Goal: Task Accomplishment & Management: Manage account settings

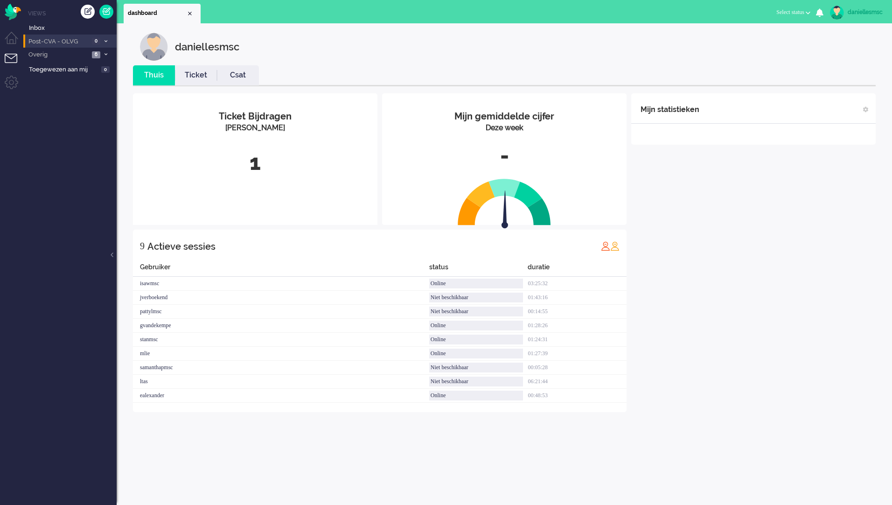
click at [77, 44] on span "Post-CVA - OLVG" at bounding box center [58, 41] width 62 height 9
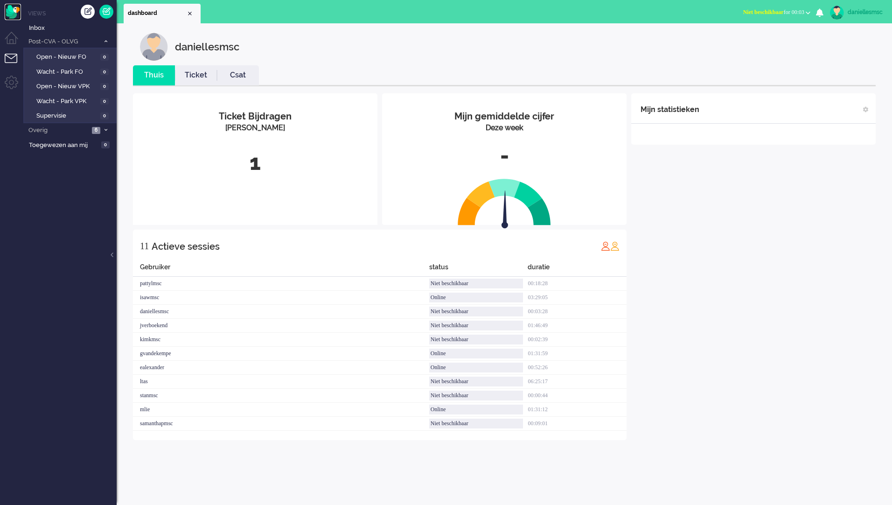
click at [14, 14] on img "Omnidesk" at bounding box center [13, 12] width 16 height 16
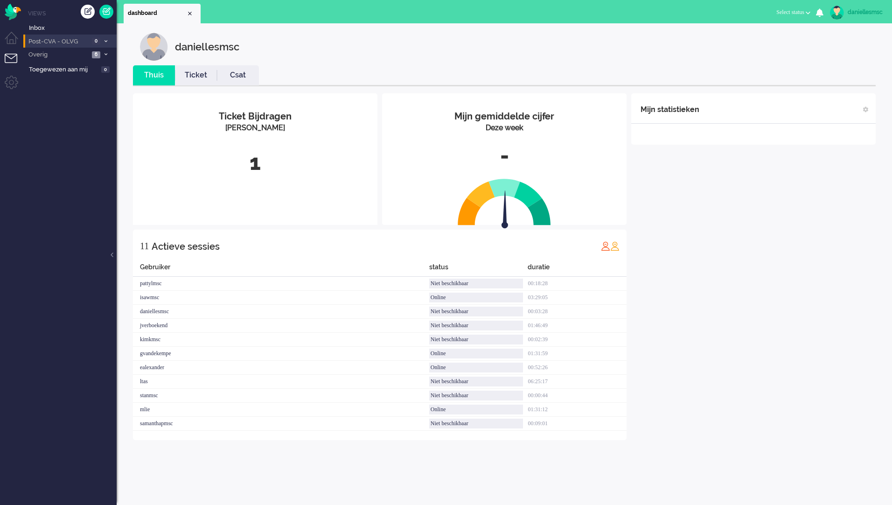
click at [82, 39] on span "Post-CVA - OLVG" at bounding box center [58, 41] width 62 height 9
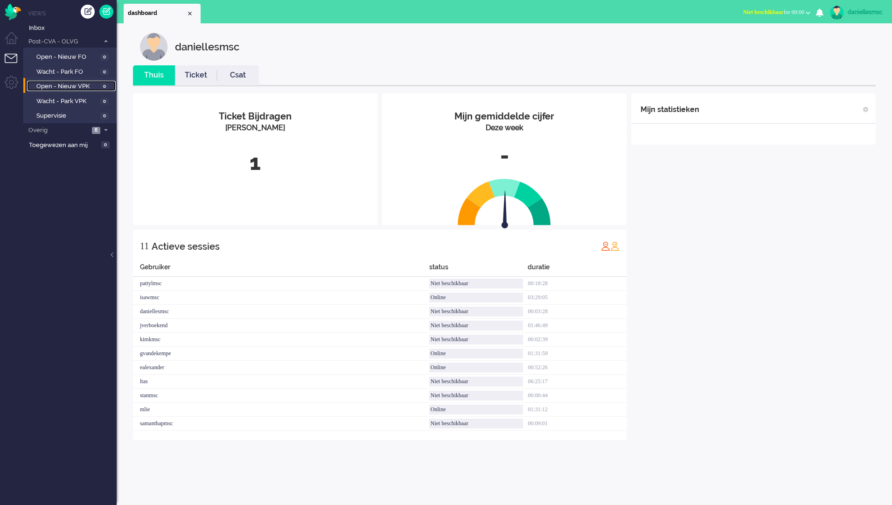
click at [89, 83] on span "Open - Nieuw VPK" at bounding box center [67, 86] width 62 height 9
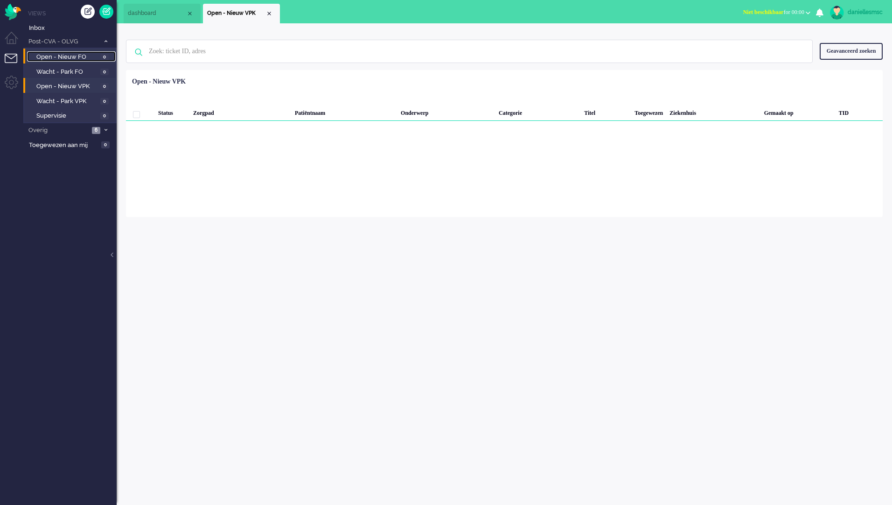
click at [92, 58] on span "Open - Nieuw FO" at bounding box center [67, 57] width 62 height 9
click at [87, 83] on span "Open - Nieuw VPK" at bounding box center [67, 86] width 62 height 9
click at [271, 14] on div "Close tab" at bounding box center [268, 13] width 7 height 7
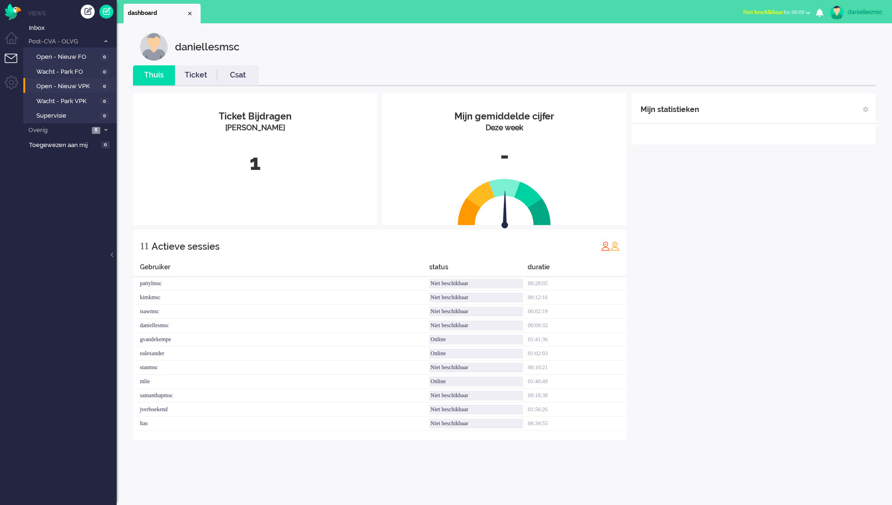
click at [202, 80] on link "Ticket" at bounding box center [196, 75] width 42 height 11
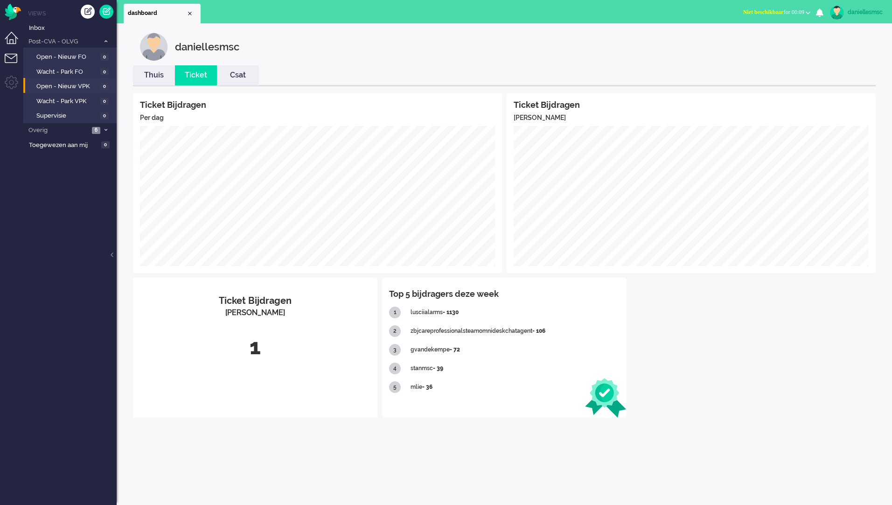
click at [14, 38] on li "Dashboard menu" at bounding box center [15, 42] width 21 height 21
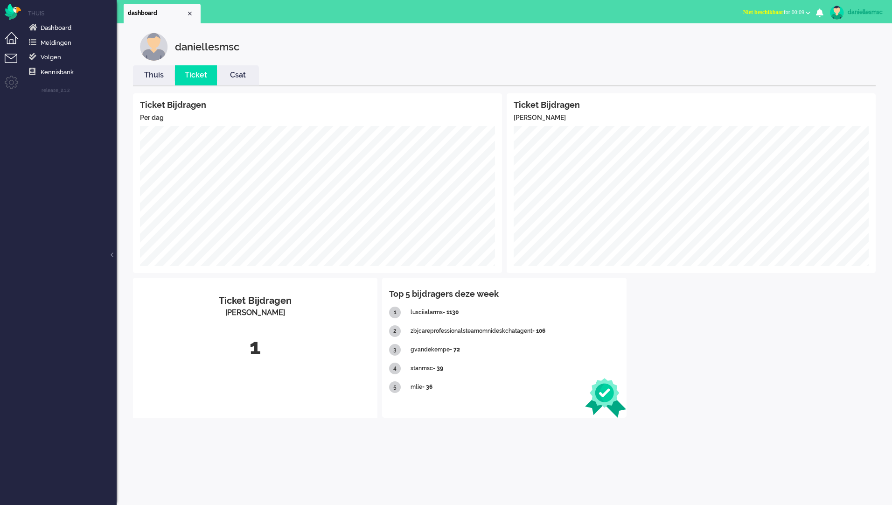
click at [14, 55] on li "Tickets menu" at bounding box center [15, 64] width 21 height 21
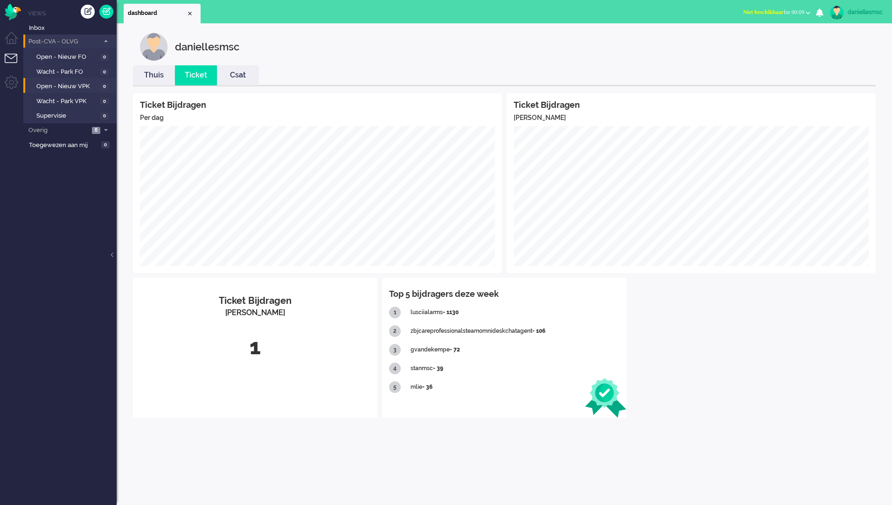
click at [67, 43] on span "Post-CVA - OLVG" at bounding box center [63, 41] width 72 height 9
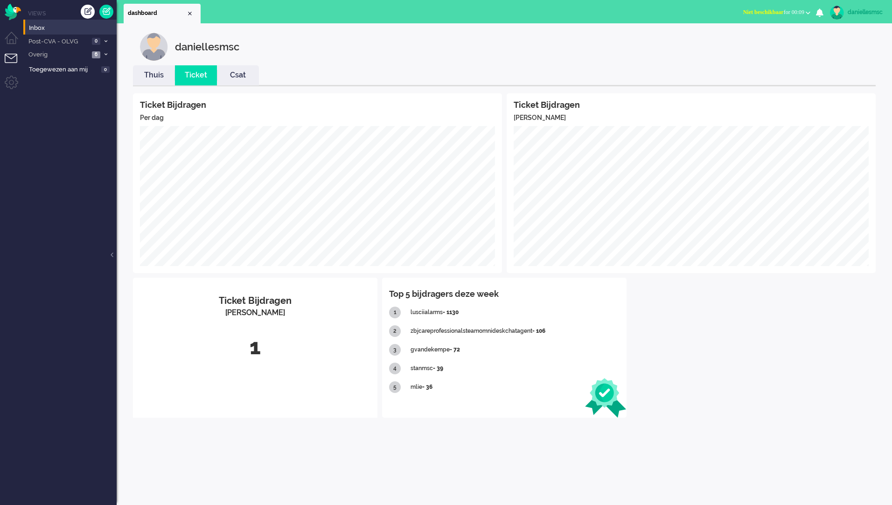
click at [55, 33] on li "Inbox" at bounding box center [69, 27] width 93 height 15
click at [41, 28] on span "Inbox" at bounding box center [73, 28] width 88 height 9
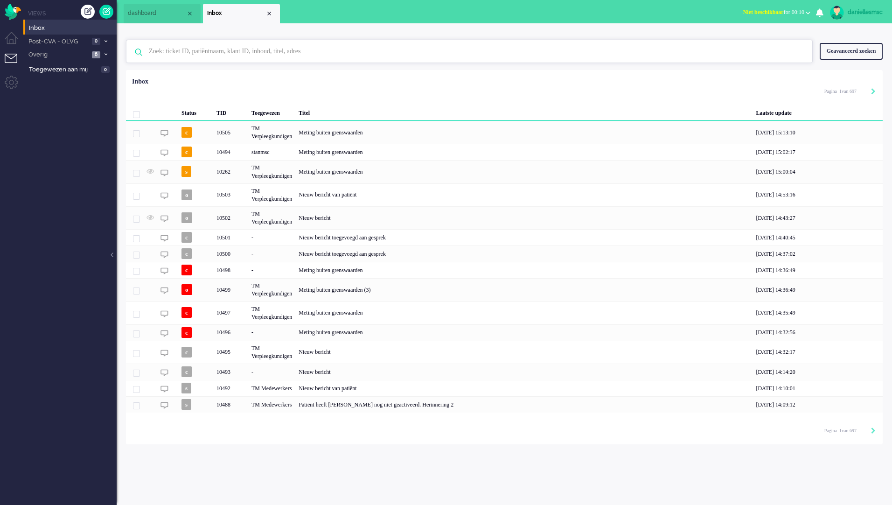
click at [237, 48] on input "text" at bounding box center [471, 51] width 658 height 22
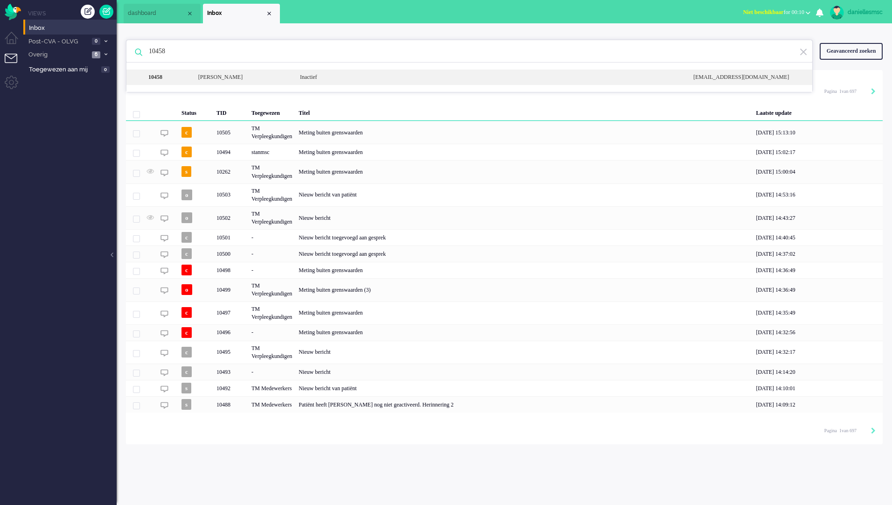
click at [258, 80] on div "L. van Mourik" at bounding box center [242, 77] width 102 height 8
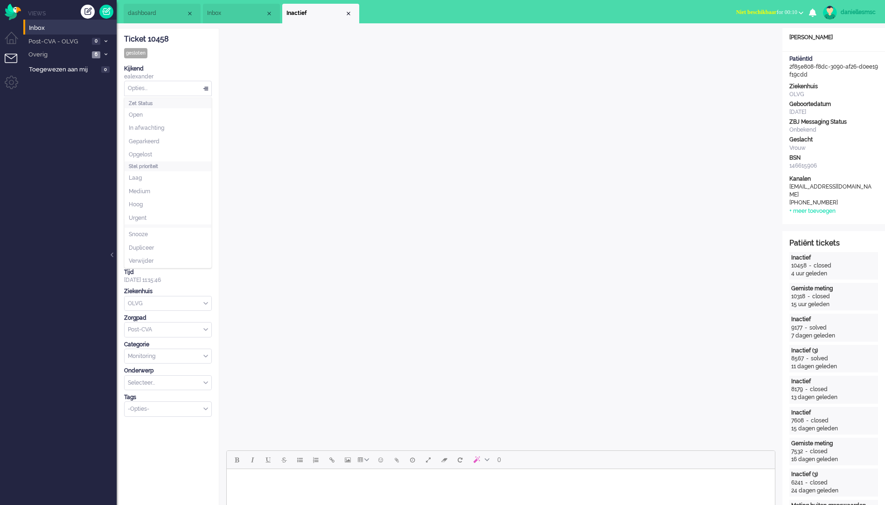
click at [157, 83] on div "Opties..." at bounding box center [168, 88] width 87 height 14
click at [180, 64] on div "Ticket 10458 gesloten Kijkend ealexander Opties... Zet Status Open In afwachtin…" at bounding box center [168, 222] width 88 height 388
click at [238, 14] on span "Inbox" at bounding box center [236, 13] width 58 height 8
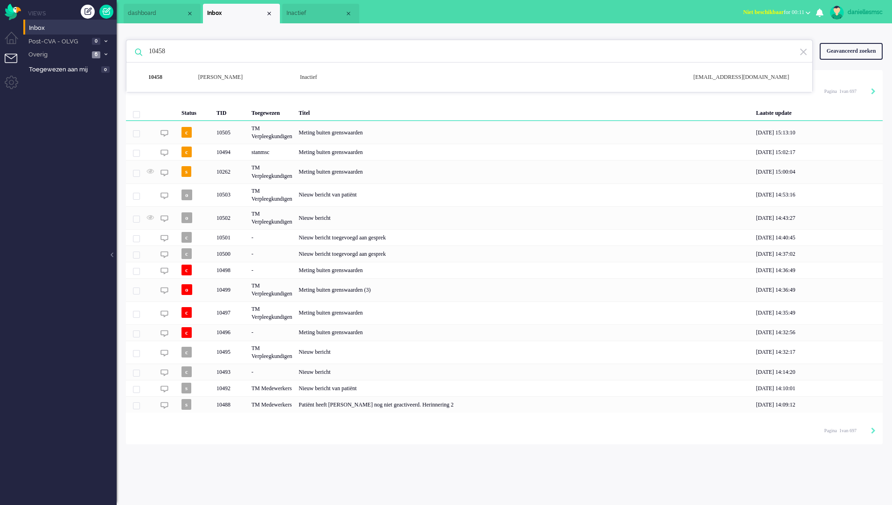
click at [195, 50] on input "10458" at bounding box center [471, 51] width 658 height 22
type input "1"
click at [287, 81] on div "M. el Baraka" at bounding box center [242, 77] width 102 height 8
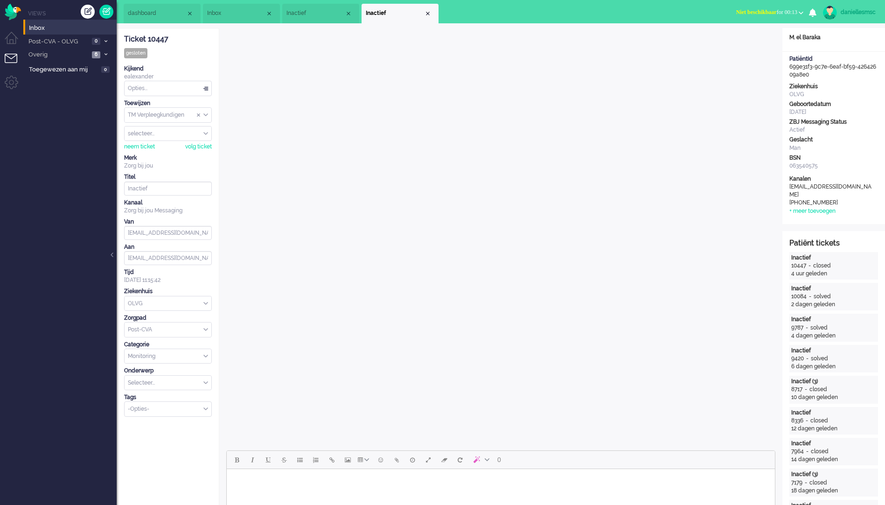
click at [227, 20] on li "Inbox" at bounding box center [241, 14] width 77 height 20
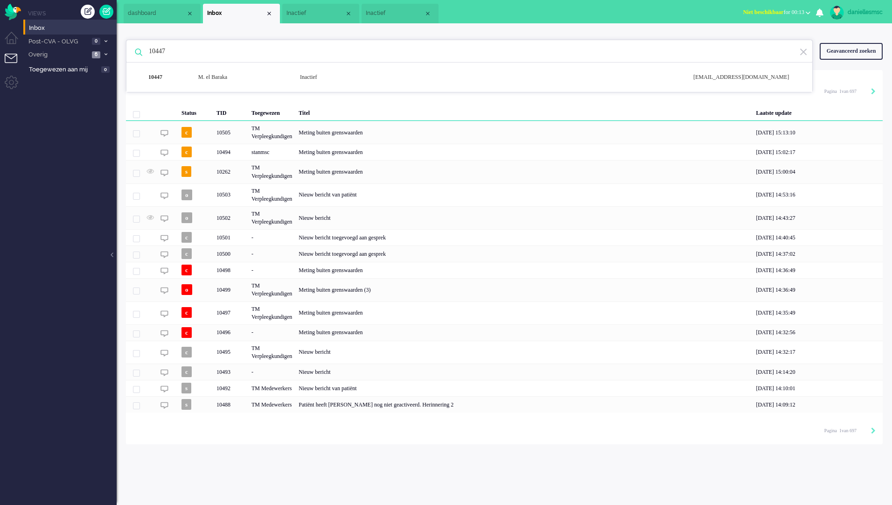
click at [276, 56] on input "10447" at bounding box center [471, 51] width 658 height 22
type input "10459"
click at [267, 78] on div "C.H. Young" at bounding box center [242, 77] width 102 height 8
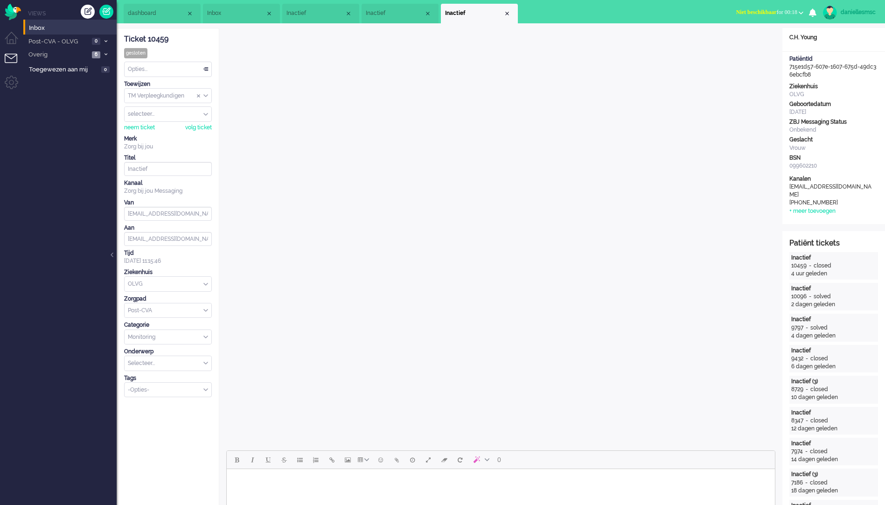
click at [166, 66] on div "Opties..." at bounding box center [168, 69] width 87 height 14
click at [180, 49] on div "Ticket 10459 gesloten Kijkend Opties... Zet Status Open In afwachting Geparkeer…" at bounding box center [168, 212] width 88 height 368
click at [208, 96] on div "TM Verpleegkundigen" at bounding box center [168, 96] width 87 height 14
click at [187, 110] on li "TM Medewerkers" at bounding box center [168, 110] width 87 height 14
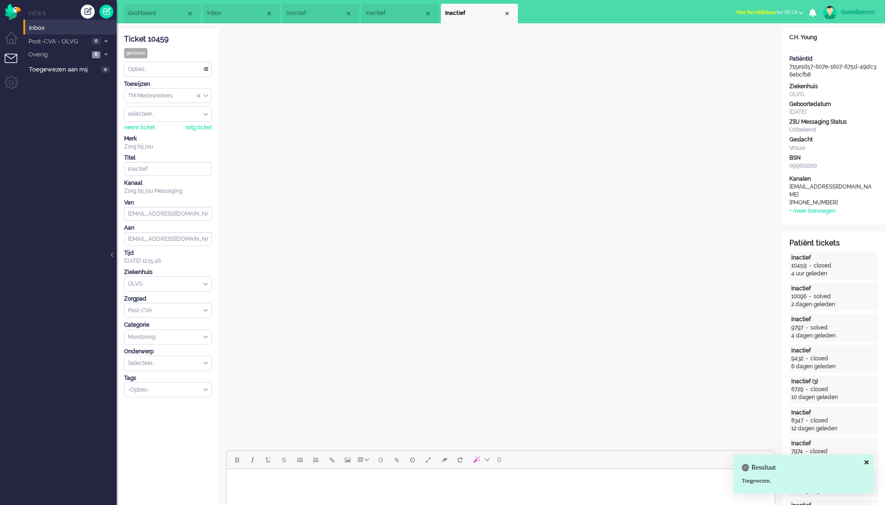
click at [206, 114] on div "selecteer..." at bounding box center [168, 114] width 87 height 14
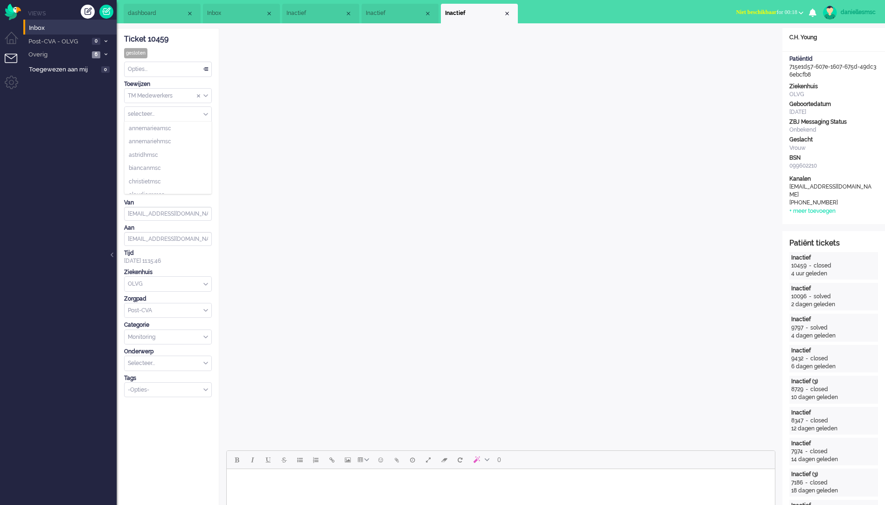
click at [175, 113] on input "Assign User" at bounding box center [168, 114] width 87 height 14
click at [186, 40] on div "Ticket 10459" at bounding box center [168, 39] width 88 height 11
click at [188, 48] on div "Ticket 10459 gesloten Kijkend Opties... Zet Status Open In afwachting Geparkeer…" at bounding box center [168, 212] width 88 height 368
click at [387, 14] on span "Inactief" at bounding box center [395, 13] width 58 height 8
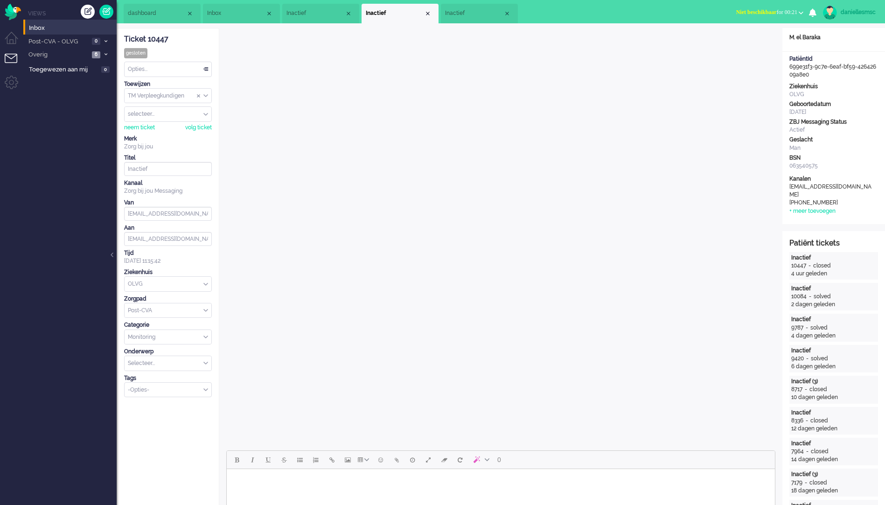
click at [329, 15] on span "Inactief" at bounding box center [315, 13] width 58 height 8
click at [396, 15] on span "Inactief" at bounding box center [395, 13] width 58 height 8
click at [474, 17] on span "Inactief" at bounding box center [474, 13] width 58 height 8
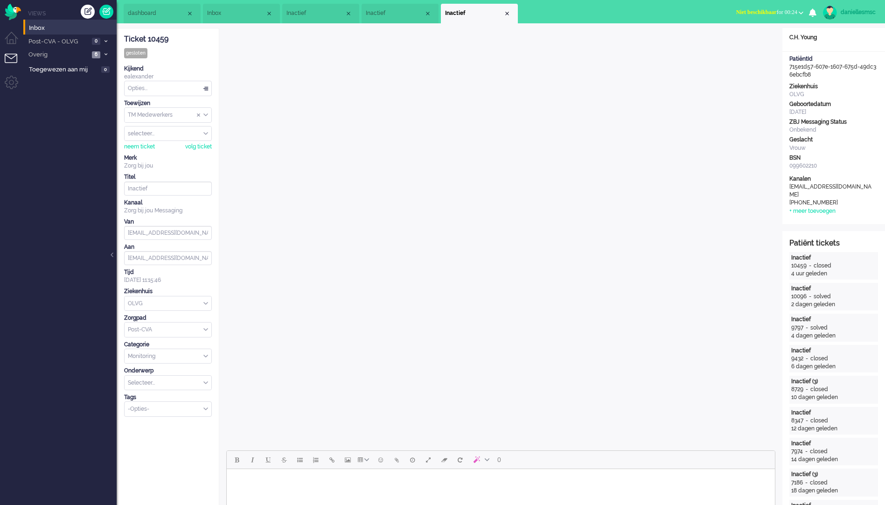
click at [372, 12] on span "Inactief" at bounding box center [395, 13] width 58 height 8
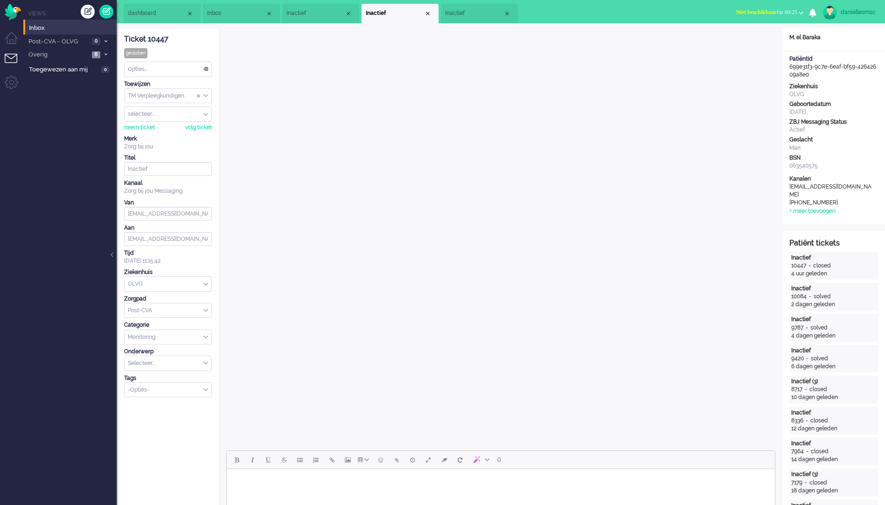
click at [319, 17] on span "Inactief" at bounding box center [315, 13] width 58 height 8
click at [400, 12] on span "Inactief" at bounding box center [395, 13] width 58 height 8
click at [484, 23] on li "Inactief" at bounding box center [479, 14] width 77 height 20
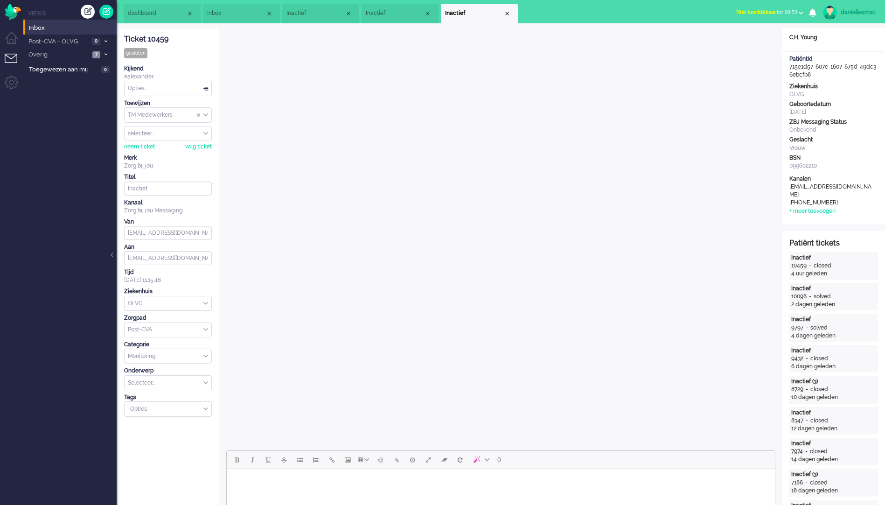
click at [396, 17] on span "Inactief" at bounding box center [395, 13] width 58 height 8
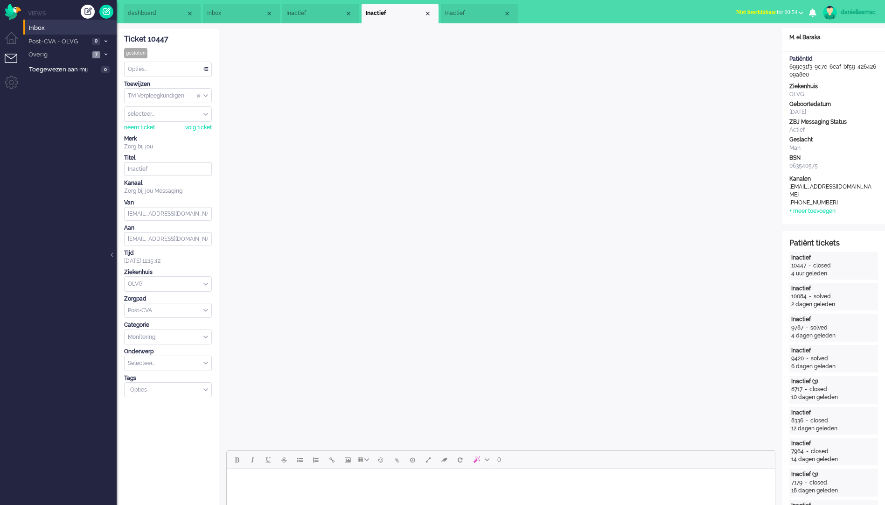
click at [307, 9] on span "Inactief" at bounding box center [315, 13] width 58 height 8
click at [486, 16] on span "Inactief" at bounding box center [474, 13] width 58 height 8
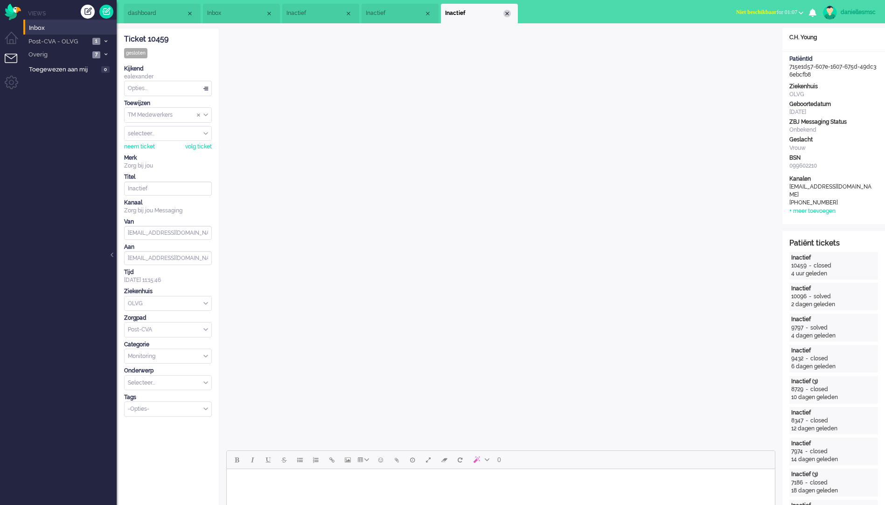
click at [509, 13] on div "Close tab" at bounding box center [506, 13] width 7 height 7
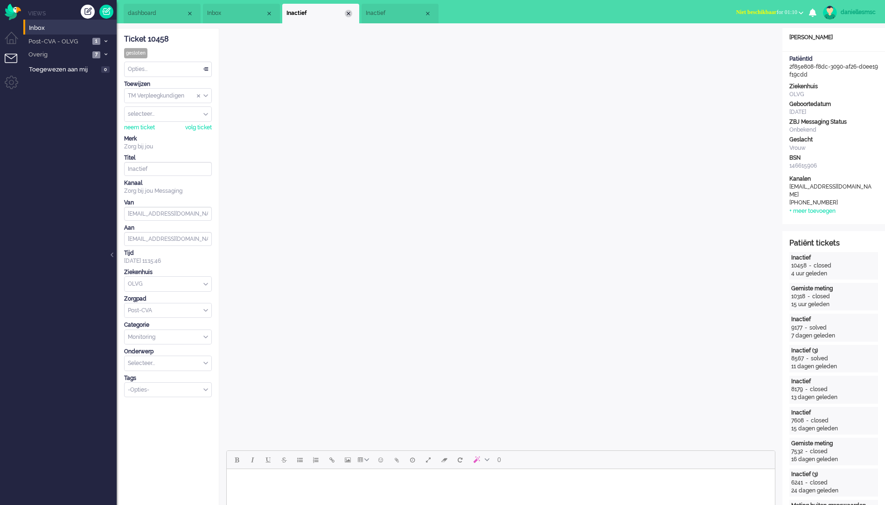
click at [346, 11] on div "Close tab" at bounding box center [348, 13] width 7 height 7
click at [345, 14] on div "Close tab" at bounding box center [348, 13] width 7 height 7
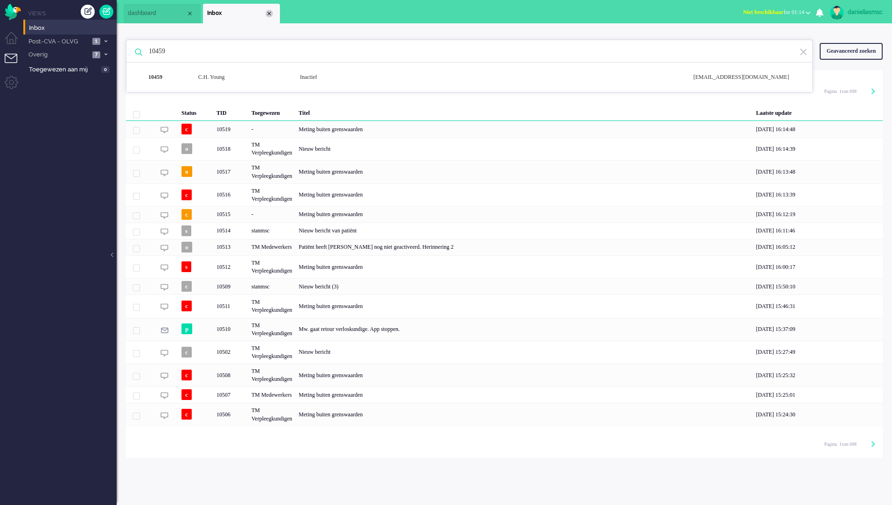
click at [269, 14] on div "Close tab" at bounding box center [268, 13] width 7 height 7
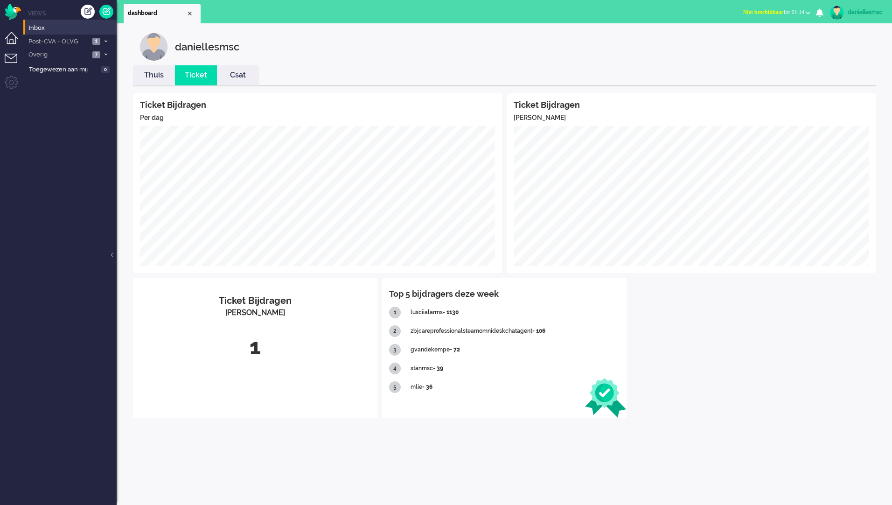
click at [9, 35] on li "Dashboard menu" at bounding box center [15, 42] width 21 height 21
click at [69, 38] on link "Meldingen" at bounding box center [72, 42] width 90 height 10
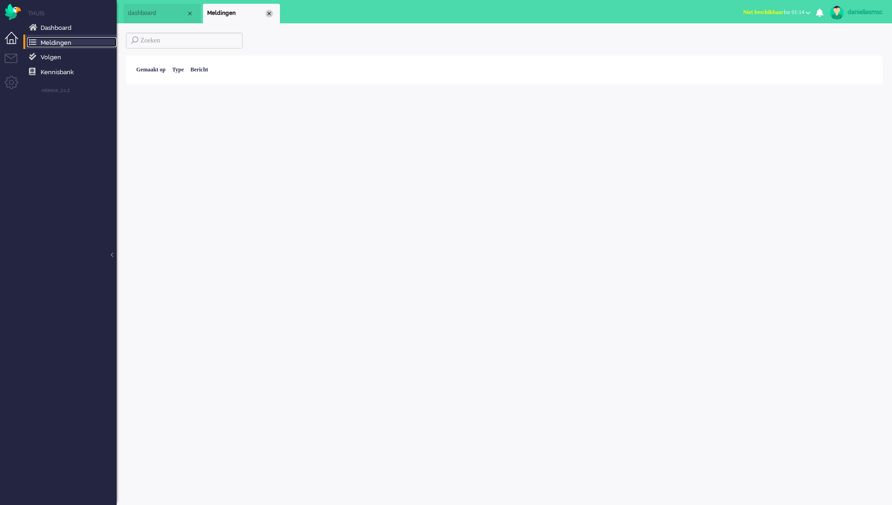
click at [269, 13] on div "Close tab" at bounding box center [268, 13] width 7 height 7
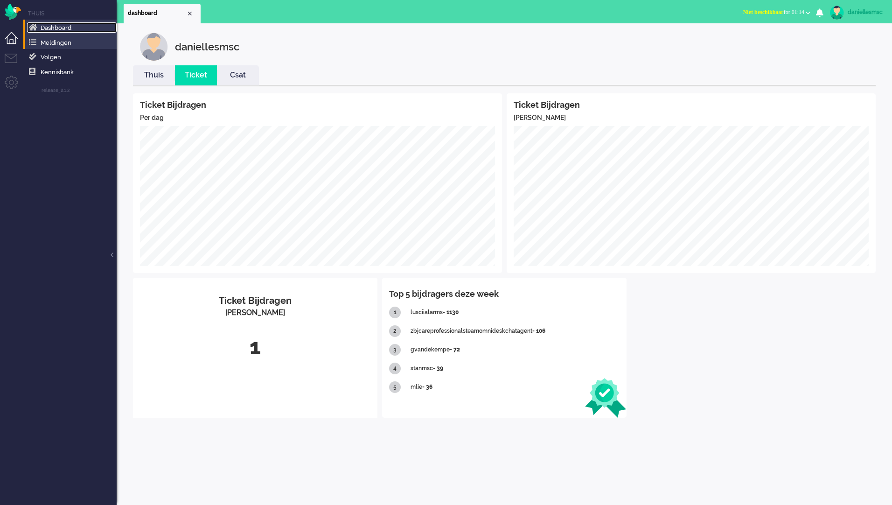
click at [80, 22] on link "Dashboard" at bounding box center [72, 27] width 90 height 10
click at [12, 56] on li "Tickets menu" at bounding box center [15, 64] width 21 height 21
click at [79, 39] on span "Post-CVA - OLVG" at bounding box center [58, 41] width 63 height 9
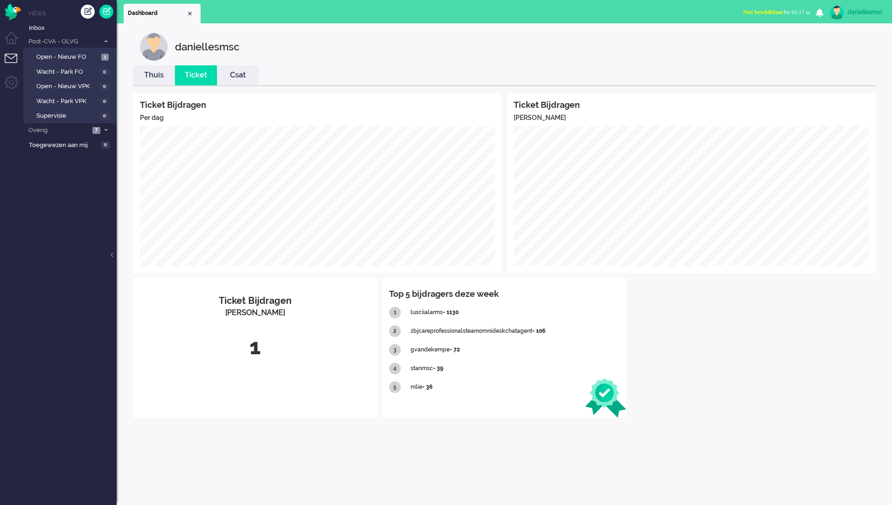
click at [194, 15] on li "Dashboard" at bounding box center [162, 14] width 77 height 20
click at [188, 13] on div "Close tab" at bounding box center [189, 13] width 7 height 7
